Goal: Information Seeking & Learning: Learn about a topic

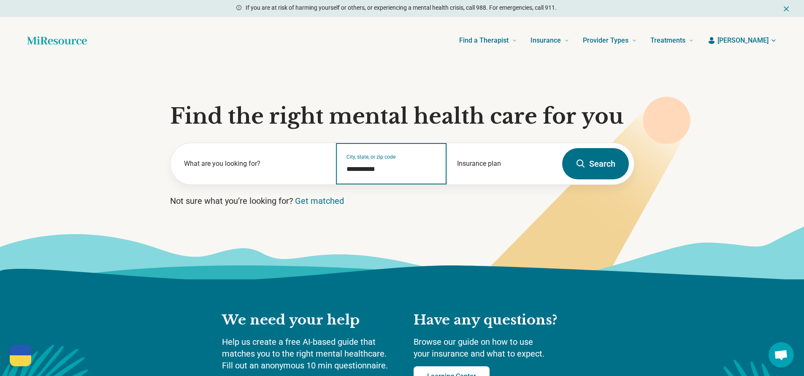
click at [385, 169] on input "**********" at bounding box center [391, 169] width 90 height 10
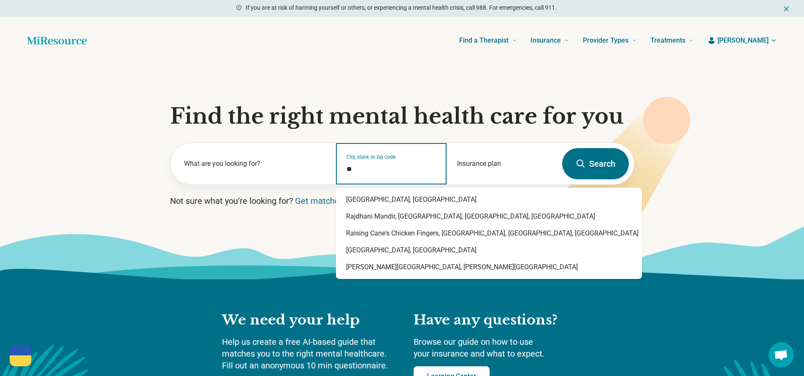
type input "*"
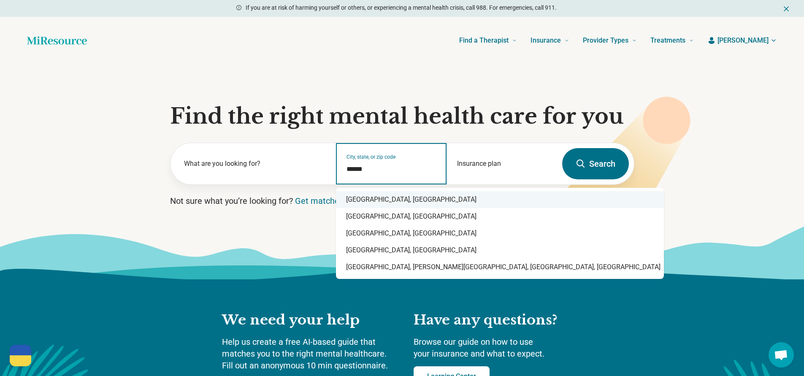
click at [376, 200] on div "[GEOGRAPHIC_DATA], [GEOGRAPHIC_DATA]" at bounding box center [500, 199] width 328 height 17
type input "**********"
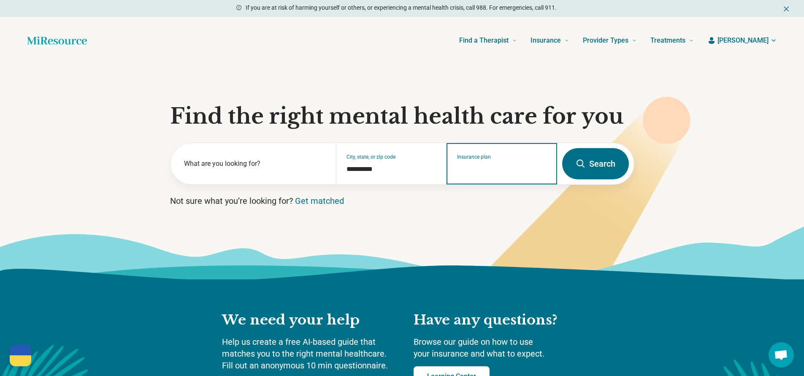
click at [498, 165] on input "Insurance plan" at bounding box center [502, 169] width 90 height 10
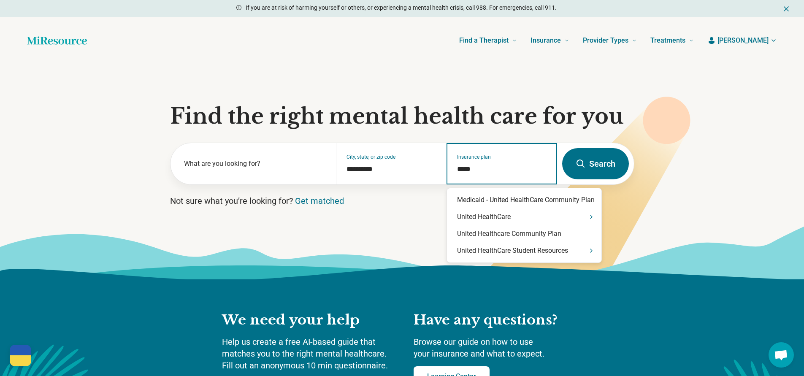
type input "******"
click at [478, 217] on div "United HealthCare" at bounding box center [524, 216] width 154 height 17
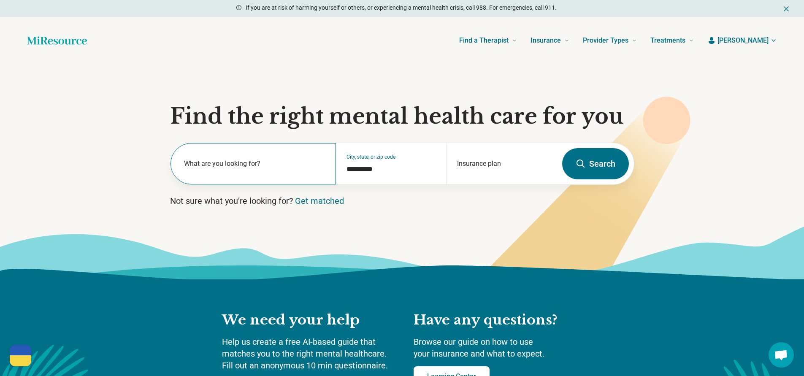
click at [234, 166] on label "What are you looking for?" at bounding box center [255, 164] width 142 height 10
click at [583, 159] on icon at bounding box center [581, 164] width 10 height 10
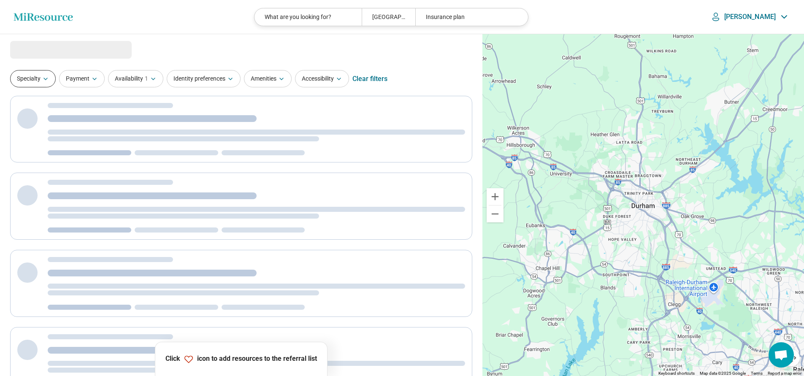
select select "***"
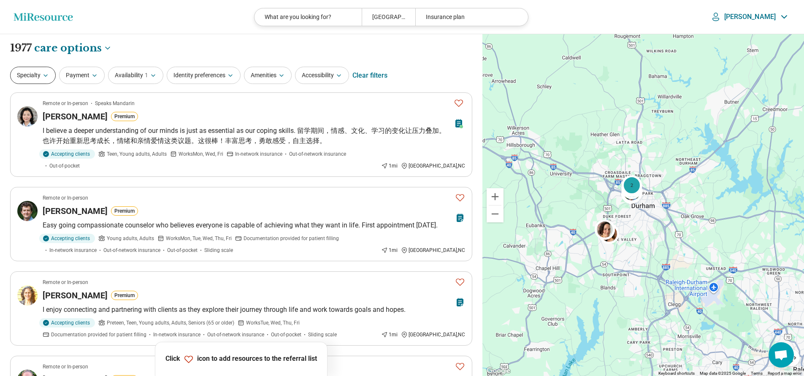
click at [35, 79] on button "Specialty" at bounding box center [33, 75] width 46 height 17
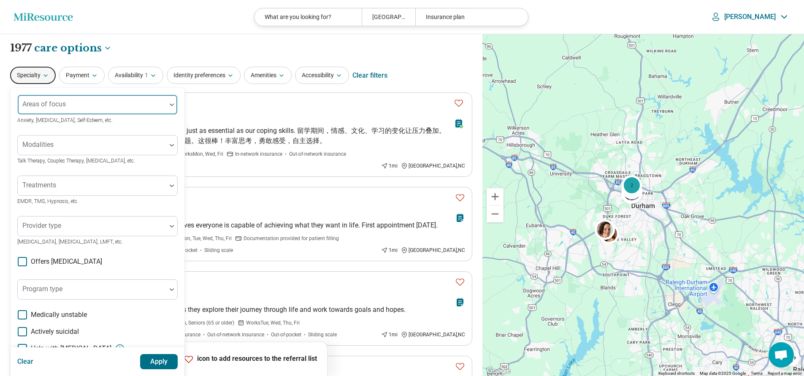
click at [152, 105] on div at bounding box center [92, 108] width 142 height 12
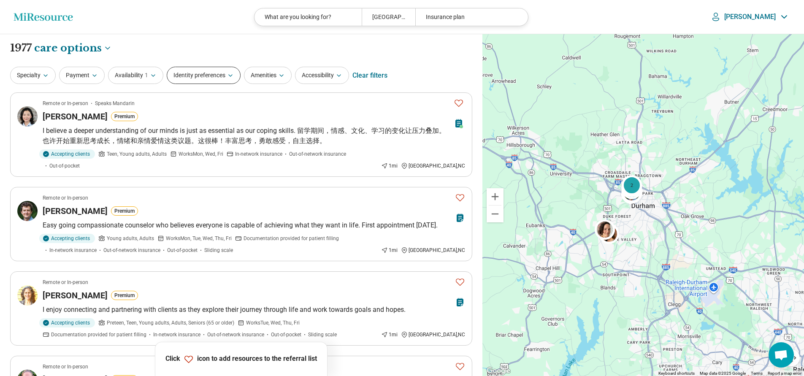
click at [222, 77] on button "Identity preferences" at bounding box center [204, 75] width 74 height 17
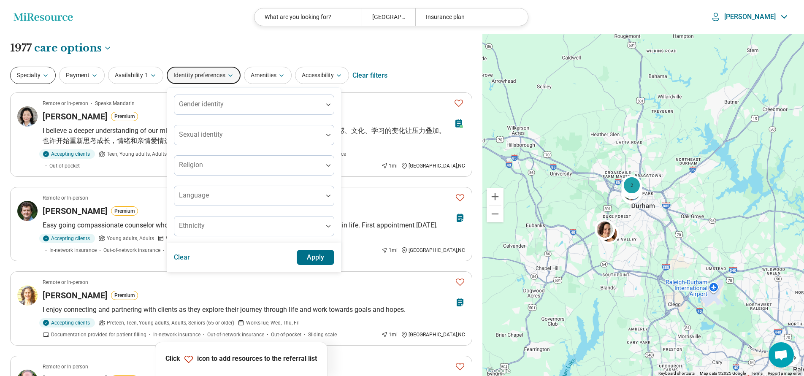
click at [46, 73] on icon "button" at bounding box center [45, 75] width 7 height 7
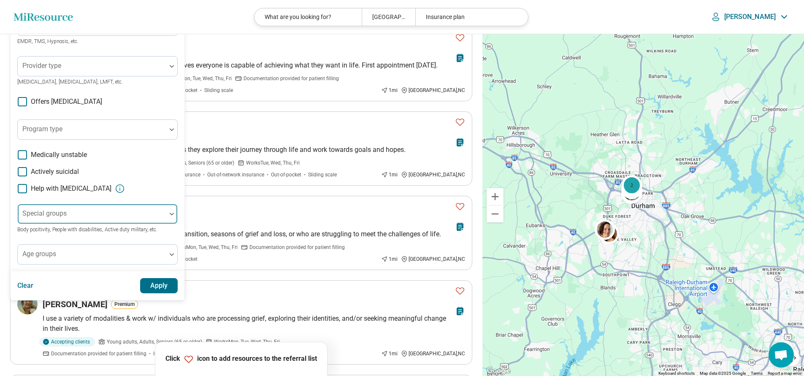
scroll to position [160, 0]
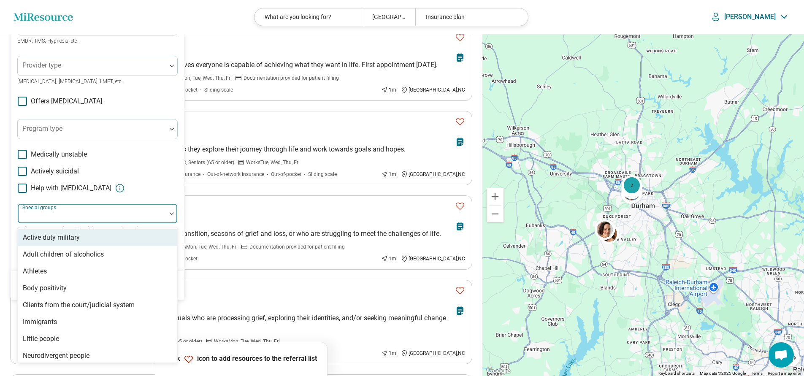
click at [93, 211] on div at bounding box center [92, 217] width 142 height 12
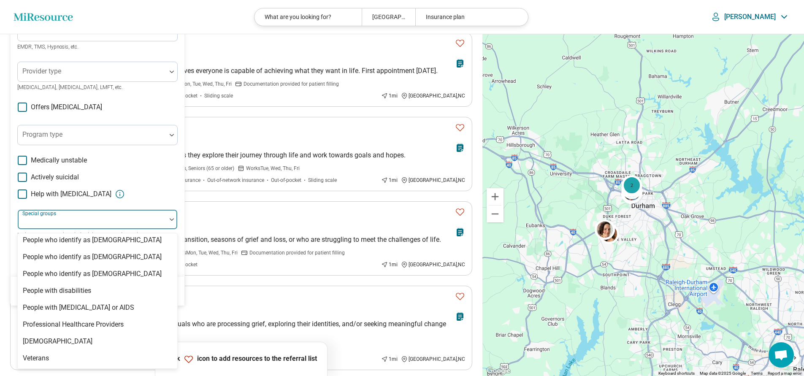
scroll to position [257, 0]
click at [53, 343] on div "[DEMOGRAPHIC_DATA]" at bounding box center [58, 341] width 70 height 10
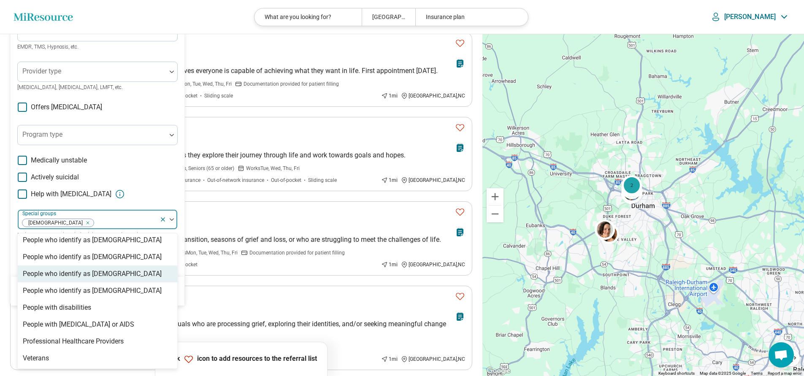
click at [105, 278] on div "People who identify as [DEMOGRAPHIC_DATA]" at bounding box center [92, 274] width 139 height 10
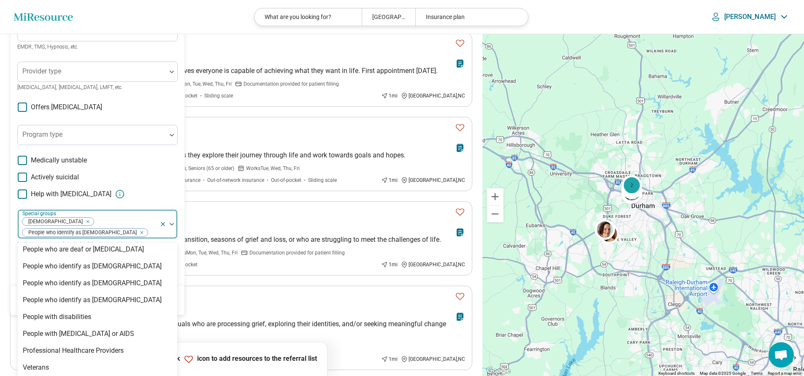
click at [169, 184] on div "Medically unstable Actively suicidal Help with [MEDICAL_DATA]" at bounding box center [97, 177] width 160 height 44
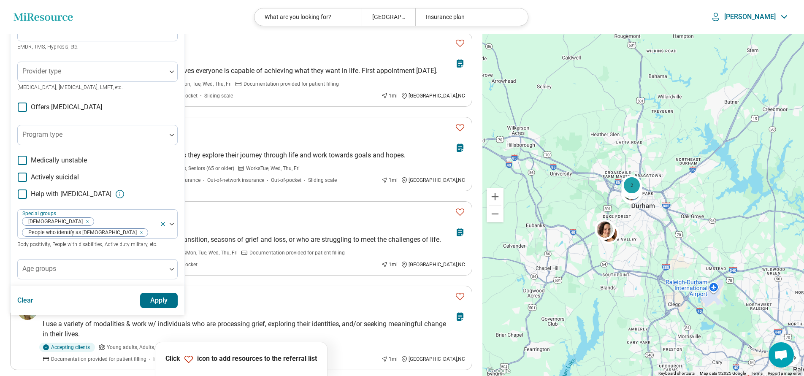
click at [161, 303] on button "Apply" at bounding box center [159, 300] width 38 height 15
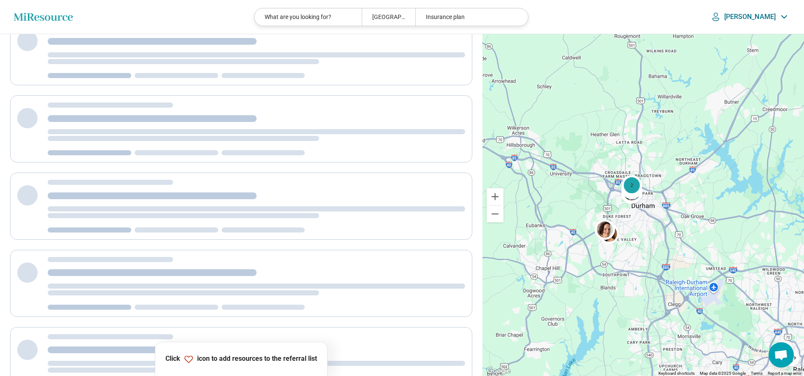
scroll to position [3, 0]
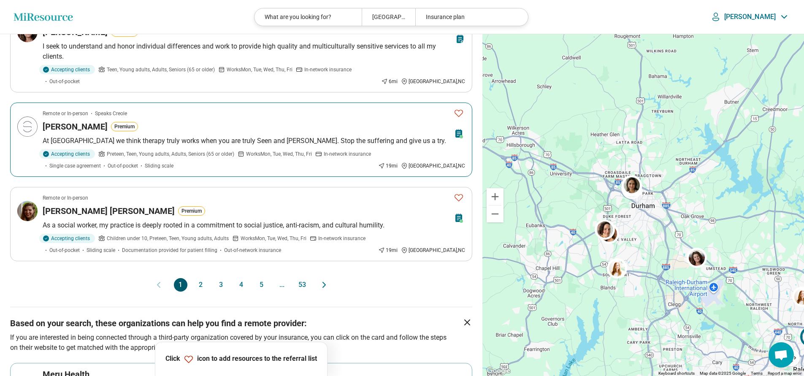
scroll to position [709, 0]
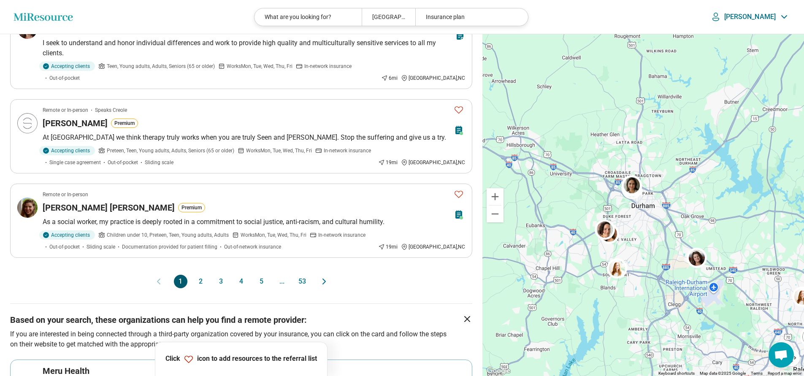
click at [200, 275] on button "2" at bounding box center [201, 282] width 14 height 14
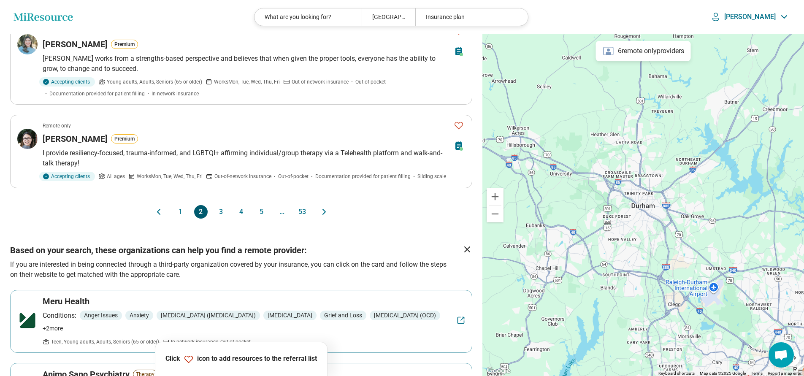
scroll to position [807, 0]
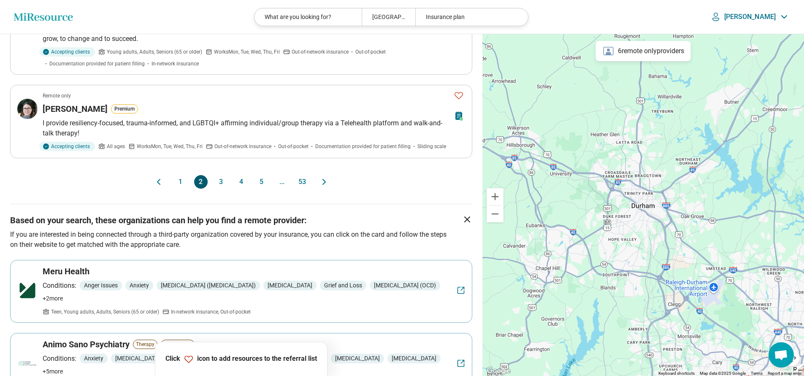
click at [221, 175] on button "3" at bounding box center [221, 182] width 14 height 14
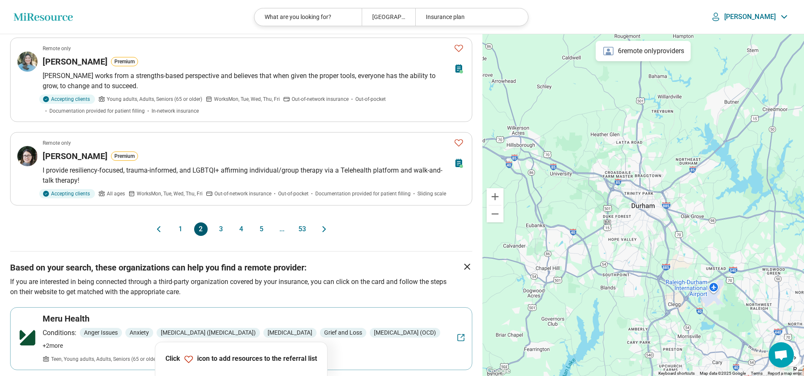
scroll to position [252, 0]
